Goal: Task Accomplishment & Management: Manage account settings

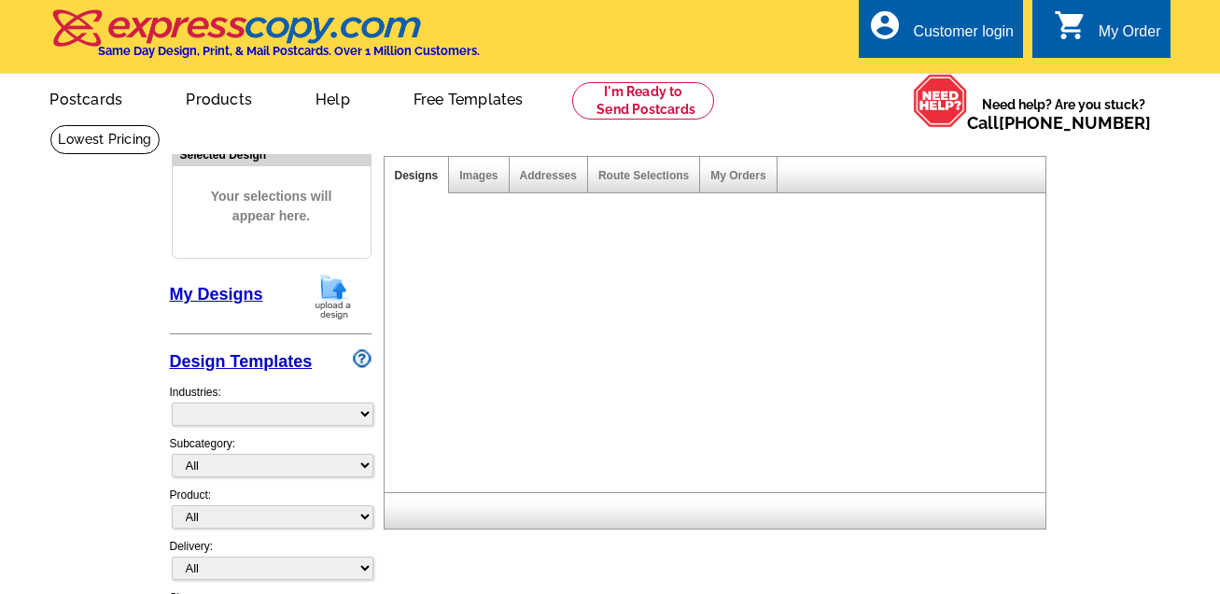
click at [978, 31] on div "Customer login" at bounding box center [963, 36] width 101 height 26
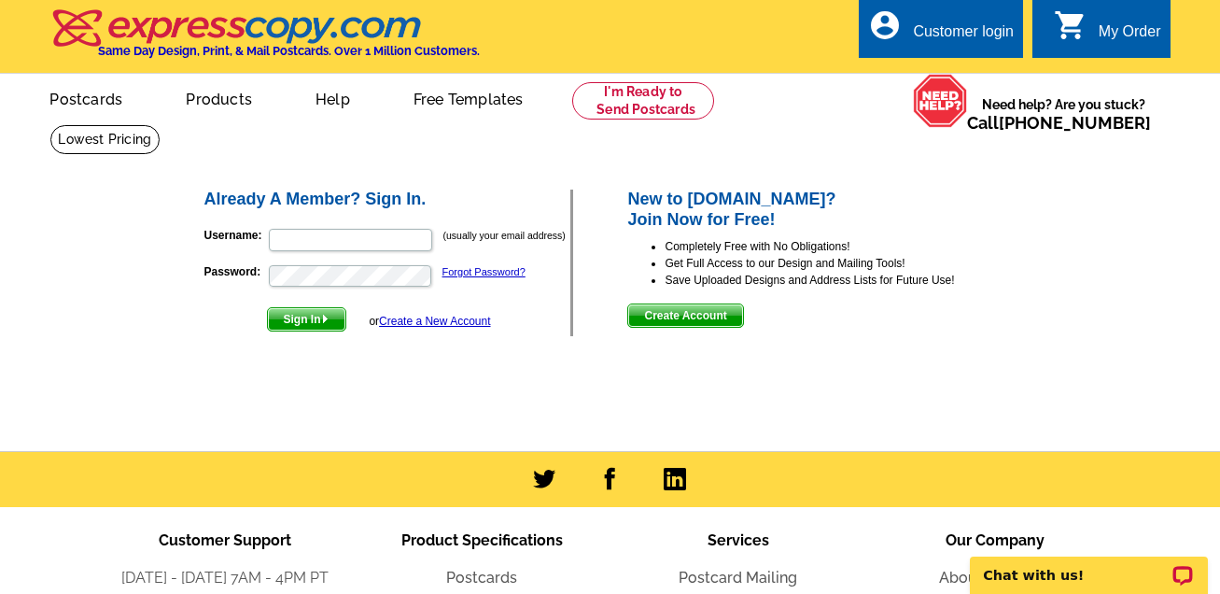
click at [566, 240] on nordpass-icon at bounding box center [566, 234] width 0 height 16
click at [566, 242] on nordpass-icon at bounding box center [566, 234] width 0 height 16
click at [1071, 162] on main "Already A Member? Sign In. Username: (usually your email address) Password: For…" at bounding box center [610, 287] width 1220 height 327
click at [1115, 33] on div "My Order" at bounding box center [1130, 36] width 63 height 26
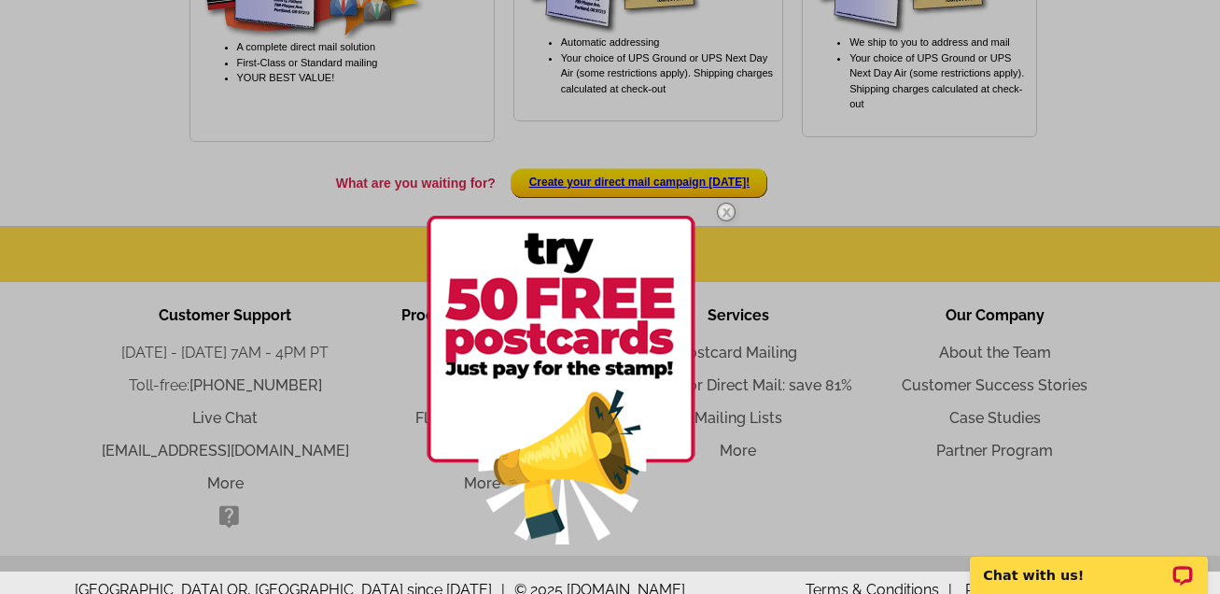
scroll to position [824, 0]
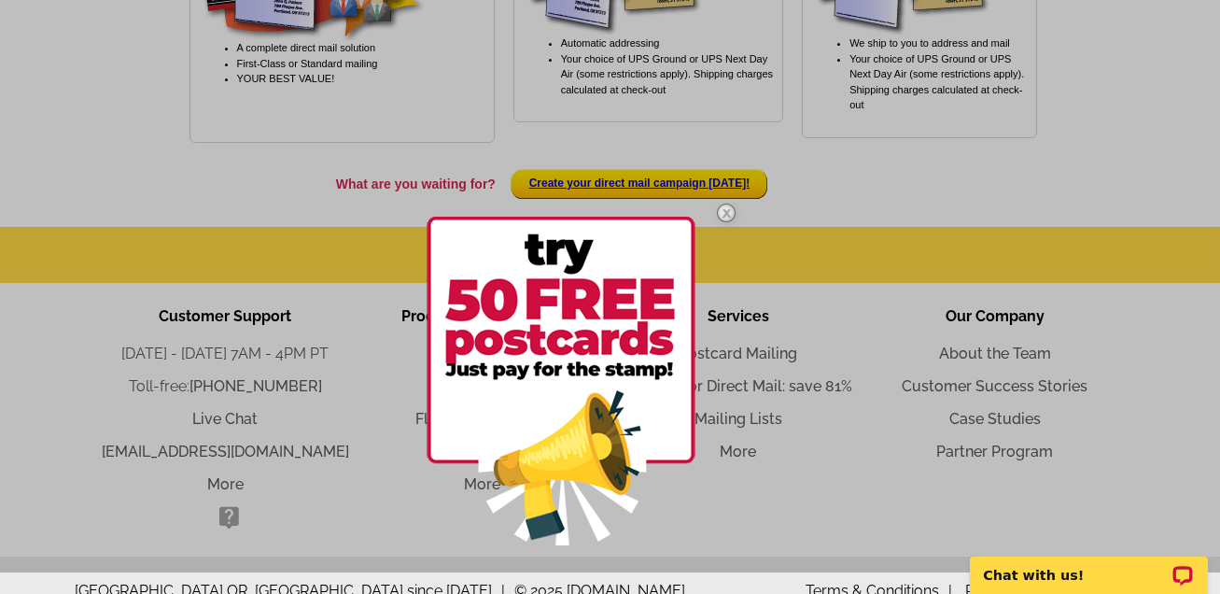
click at [727, 213] on img at bounding box center [726, 213] width 54 height 54
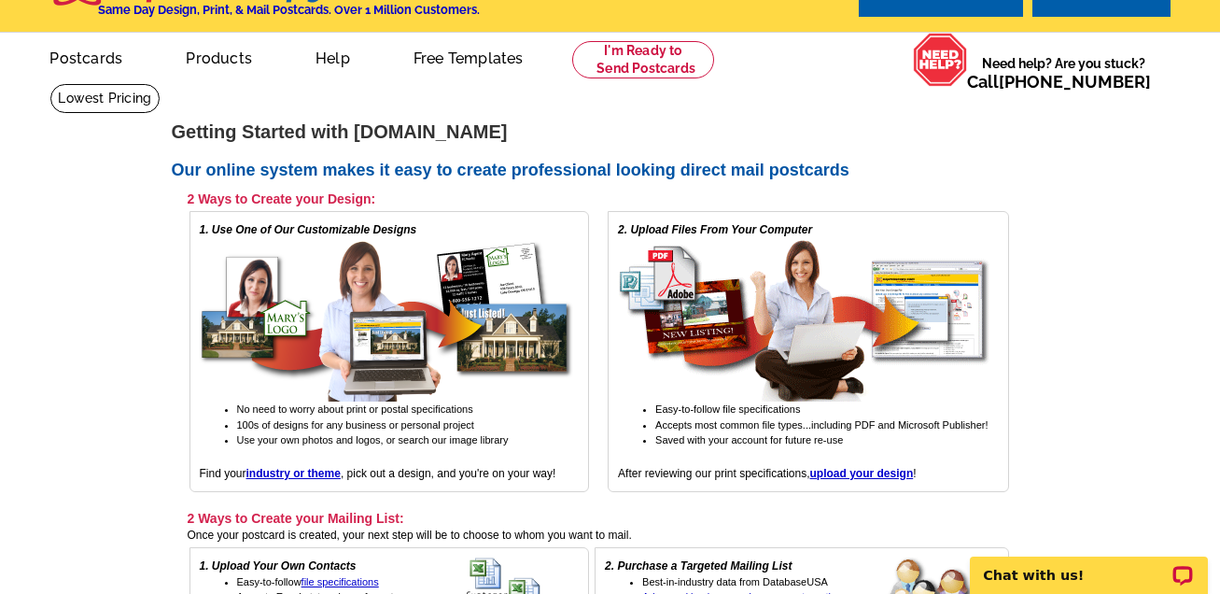
scroll to position [0, 0]
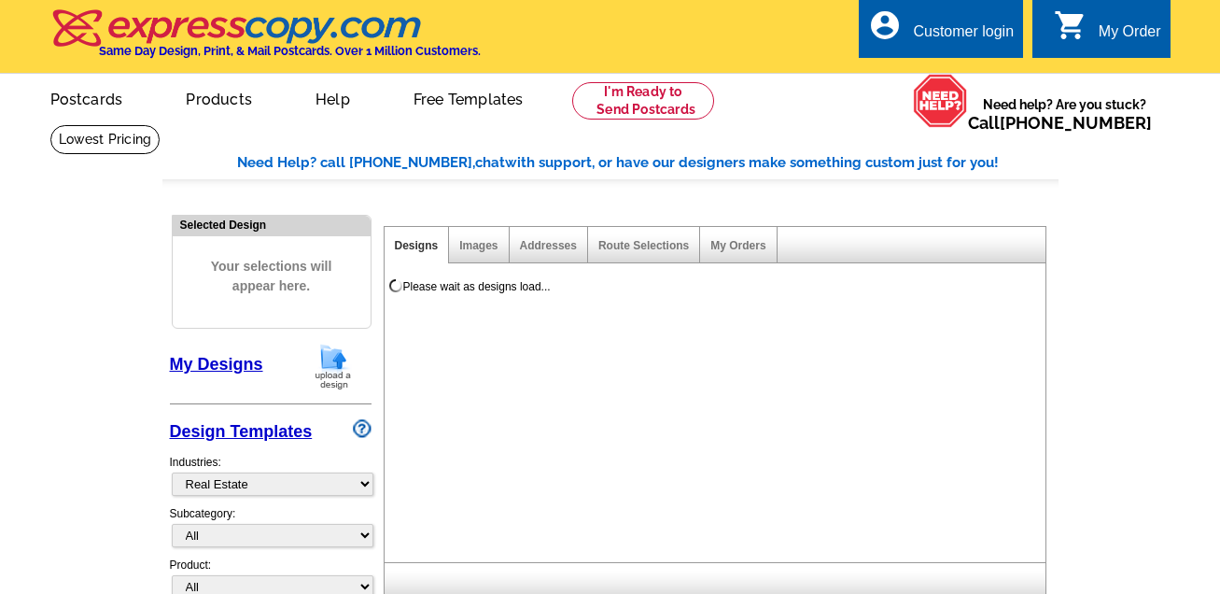
select select "785"
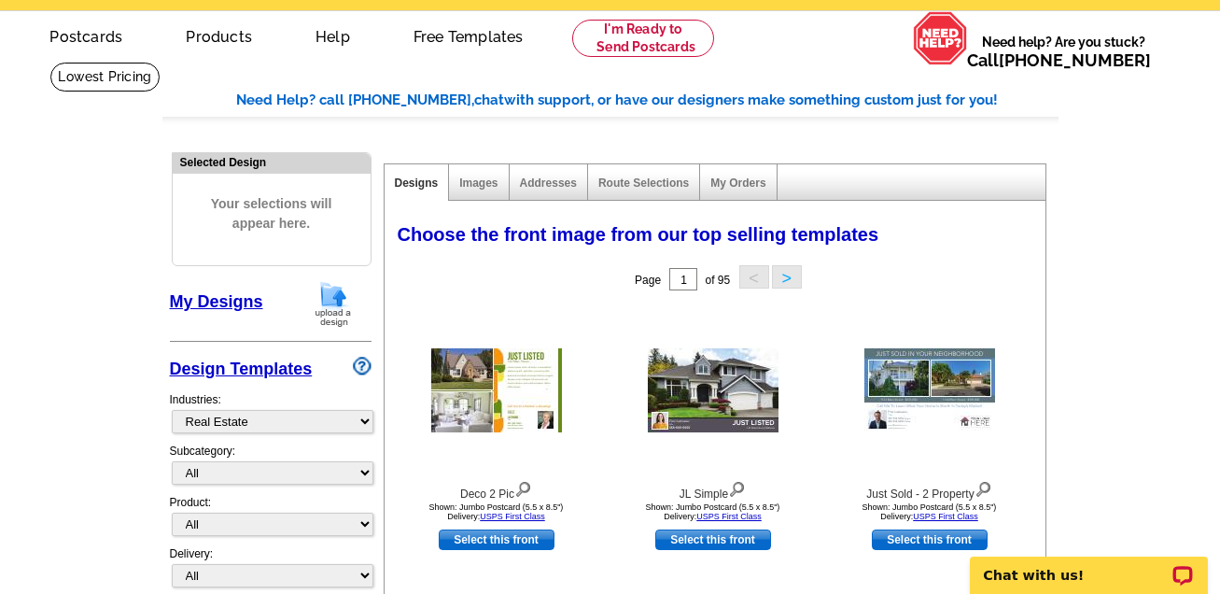
scroll to position [126, 0]
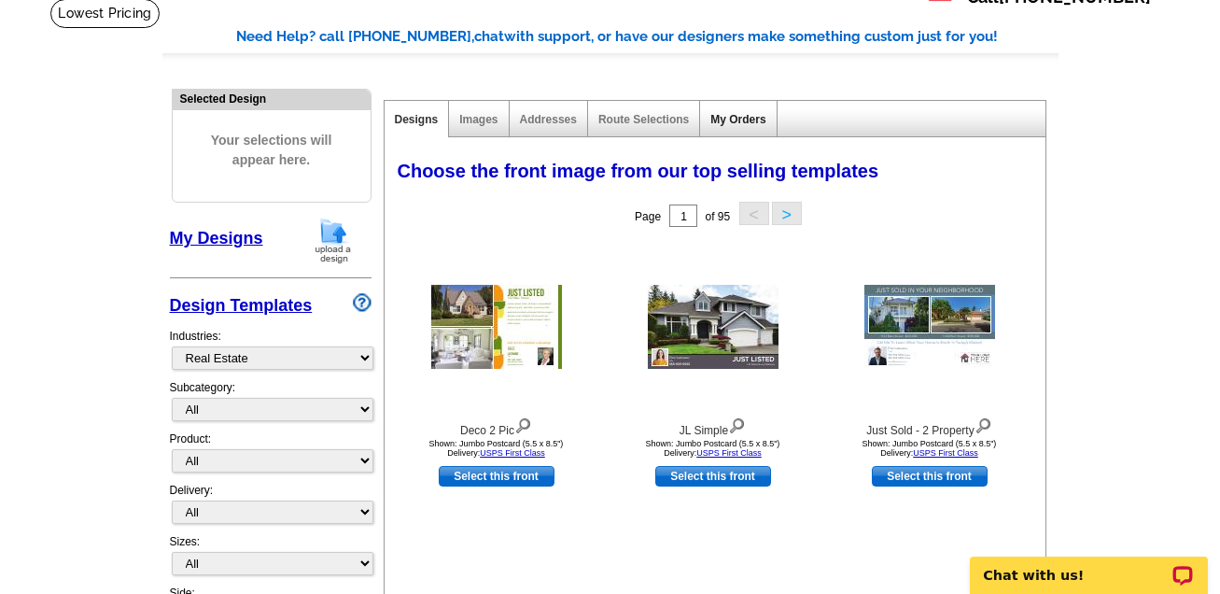
click at [727, 116] on link "My Orders" at bounding box center [738, 119] width 55 height 13
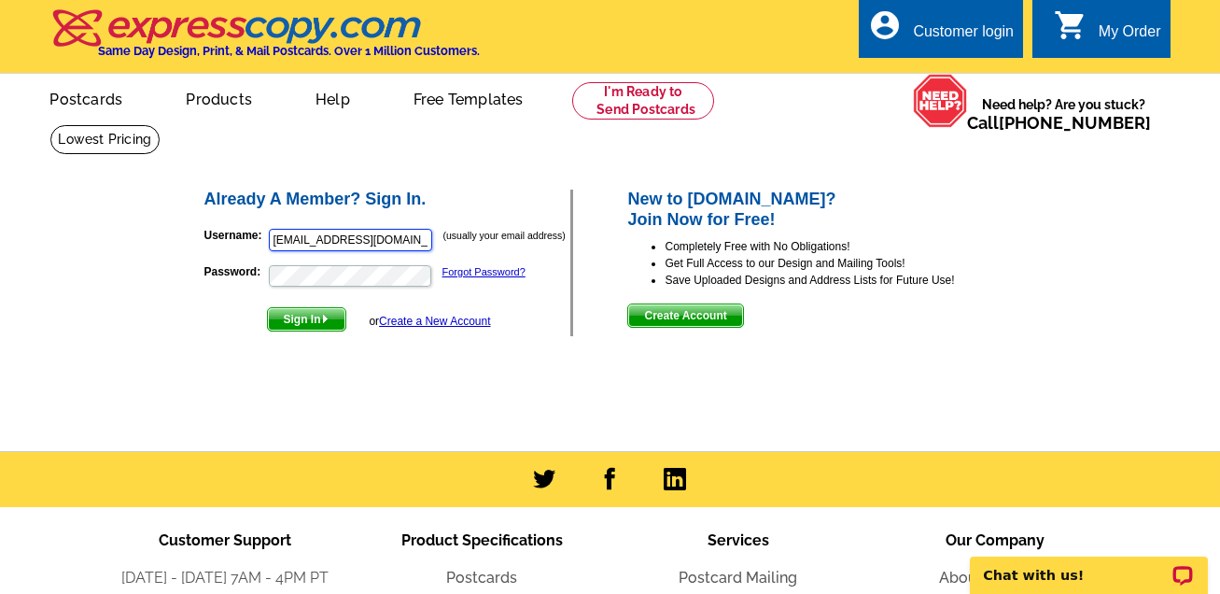
type input "[EMAIL_ADDRESS][DOMAIN_NAME]"
click at [401, 318] on link "Create a New Account" at bounding box center [434, 321] width 111 height 13
click at [302, 313] on span "Sign In" at bounding box center [307, 319] width 78 height 22
